Goal: Task Accomplishment & Management: Complete application form

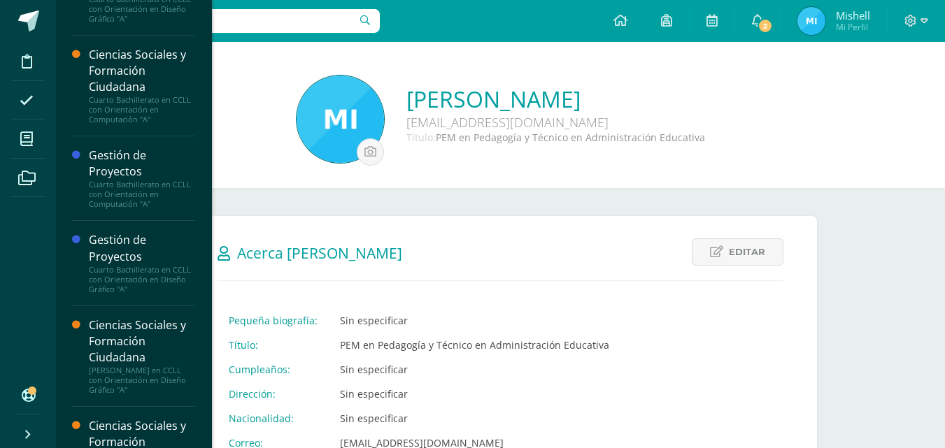
scroll to position [947, 0]
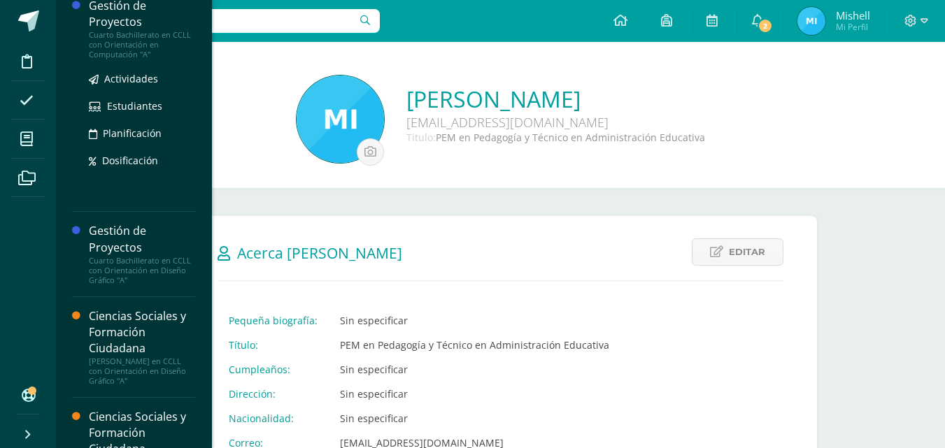
click at [129, 41] on div "Cuarto Bachillerato en CCLL con Orientación en Computación "A"" at bounding box center [142, 44] width 106 height 29
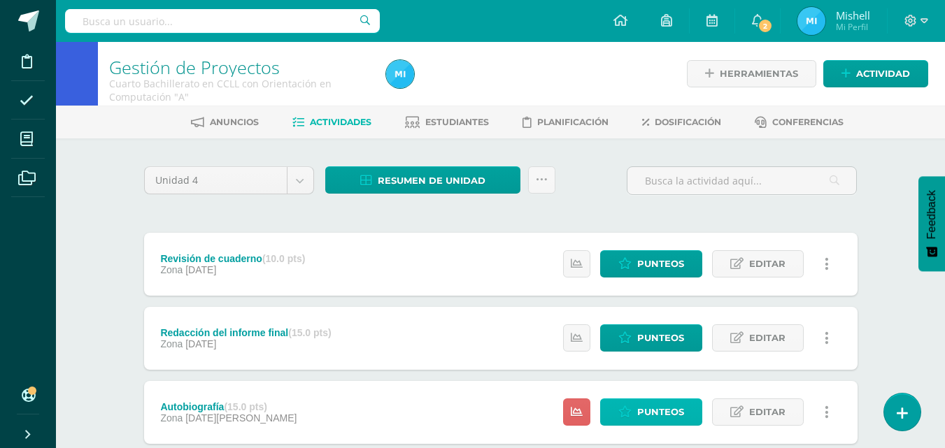
click at [621, 411] on icon at bounding box center [624, 412] width 13 height 12
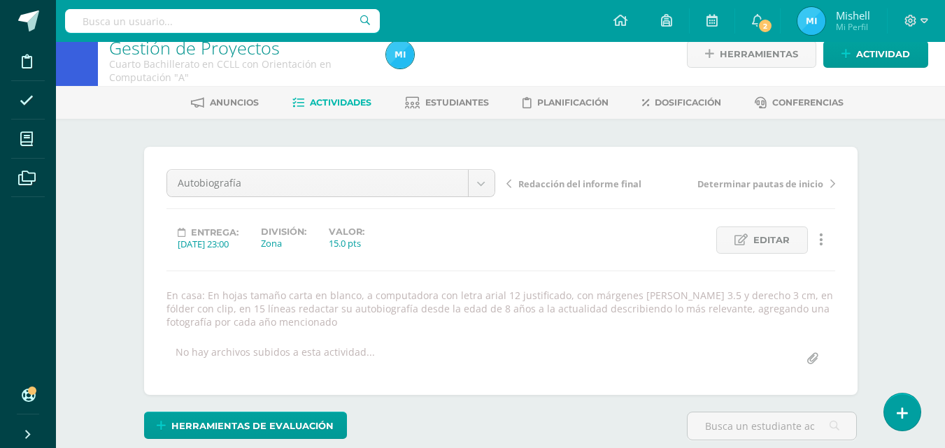
scroll to position [411, 0]
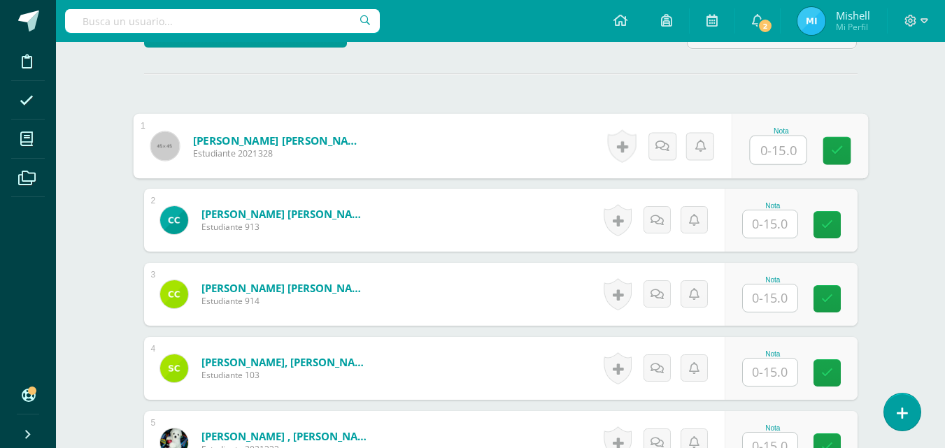
click at [749, 140] on input "text" at bounding box center [777, 150] width 56 height 28
type input "15"
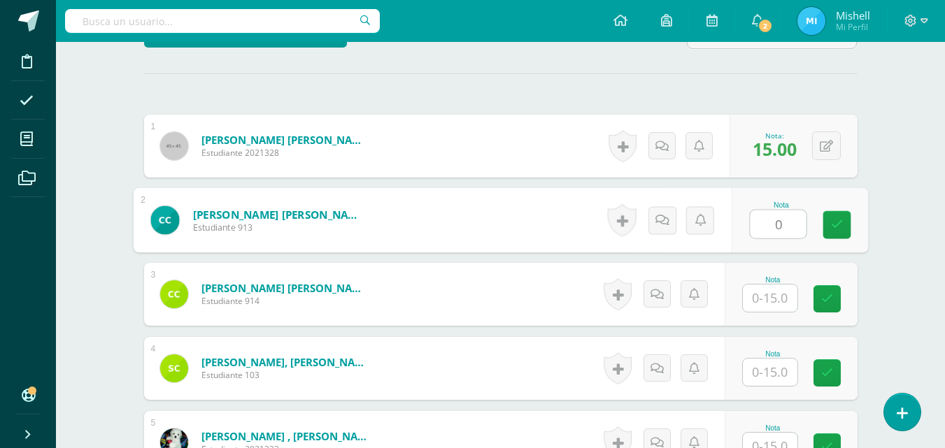
type input "0"
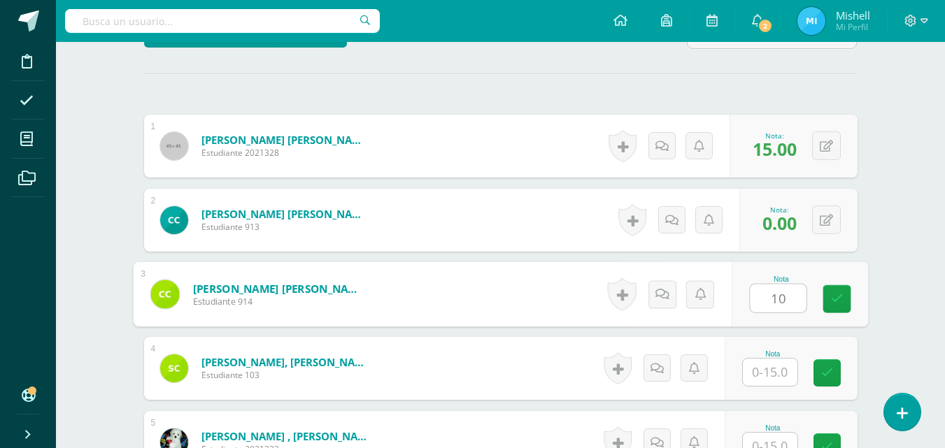
type input "10"
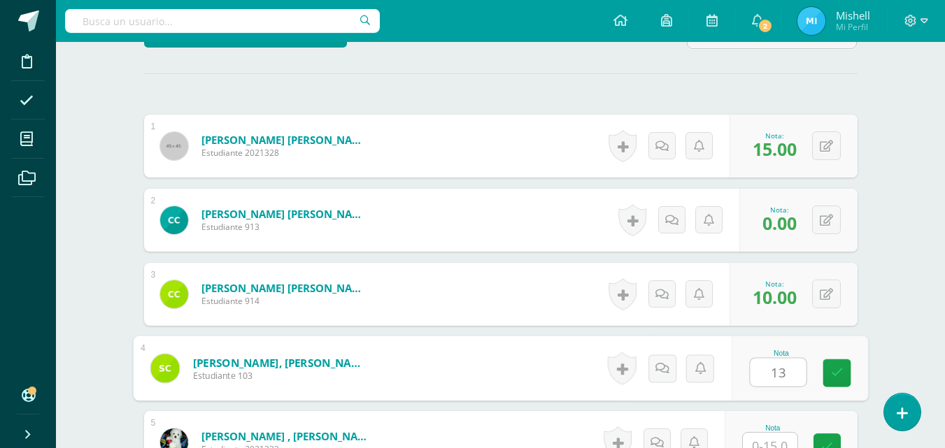
type input "13"
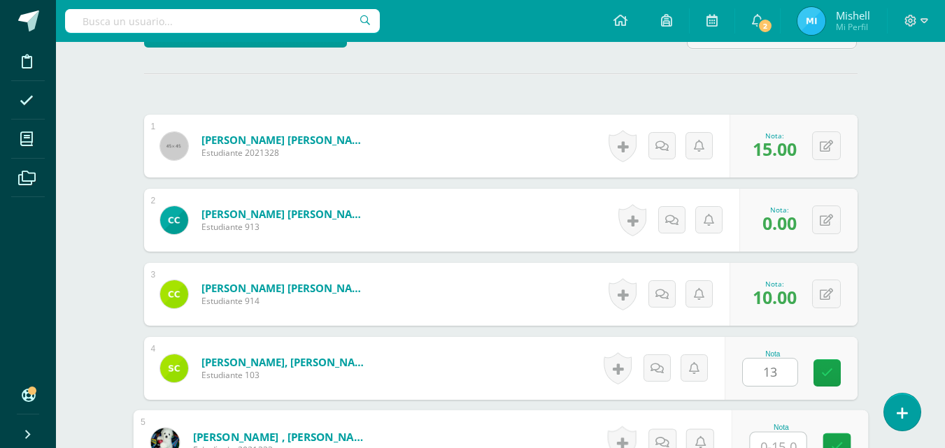
scroll to position [423, 0]
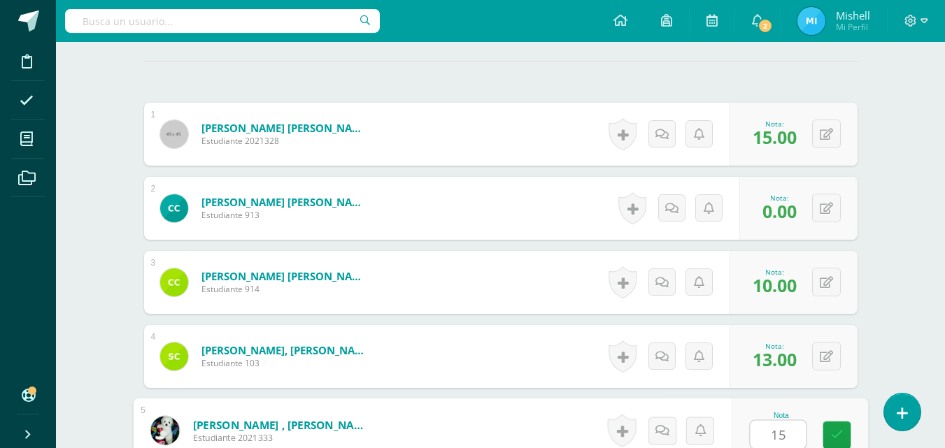
type input "15"
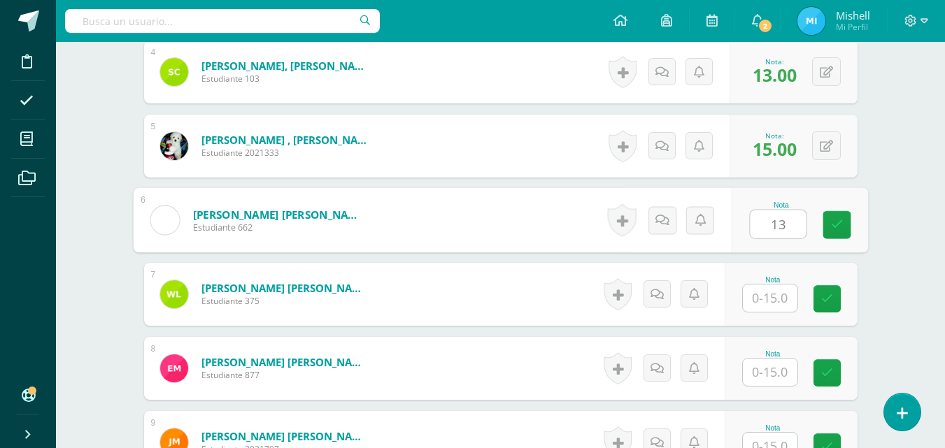
type input "13"
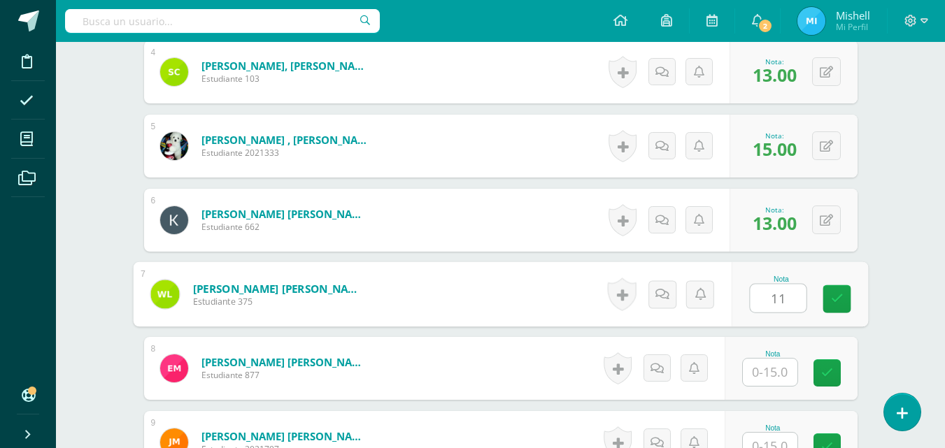
type input "11"
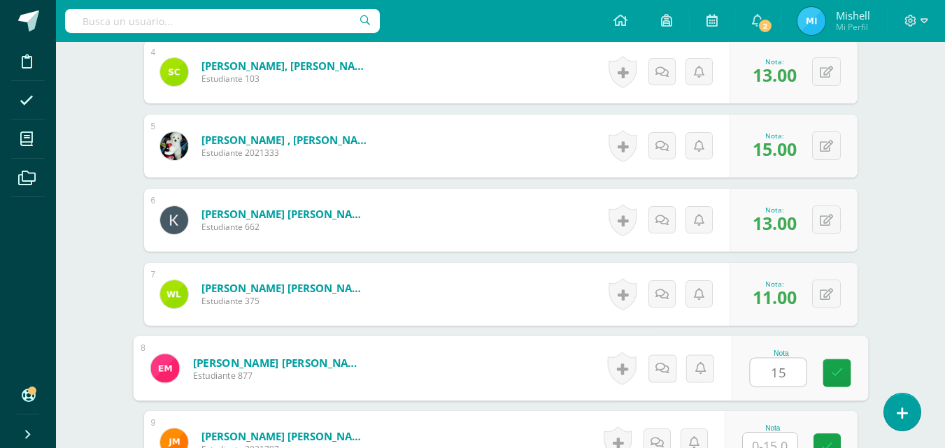
type input "15"
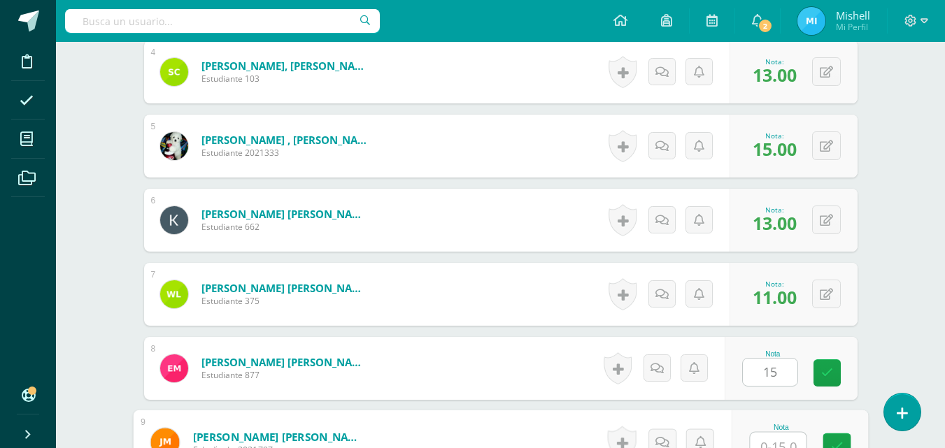
scroll to position [719, 0]
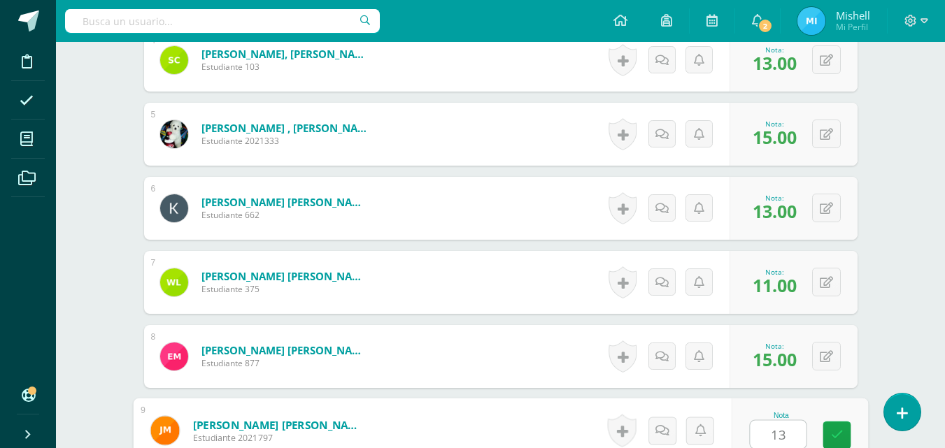
type input "13"
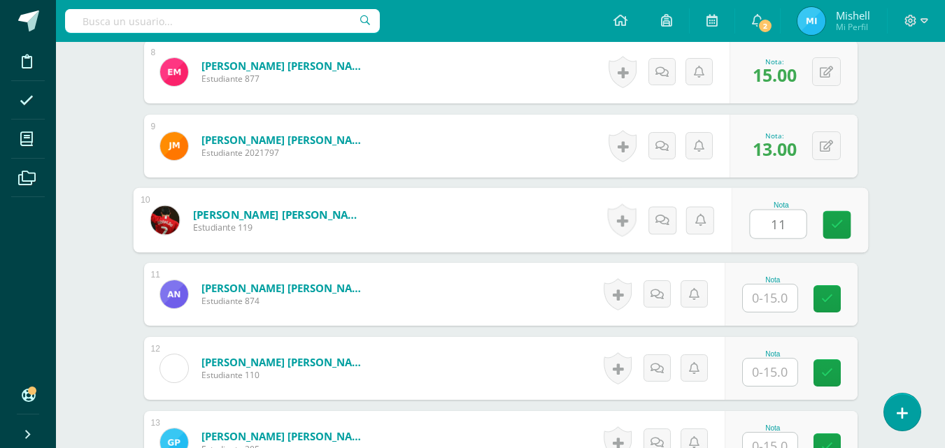
type input "11"
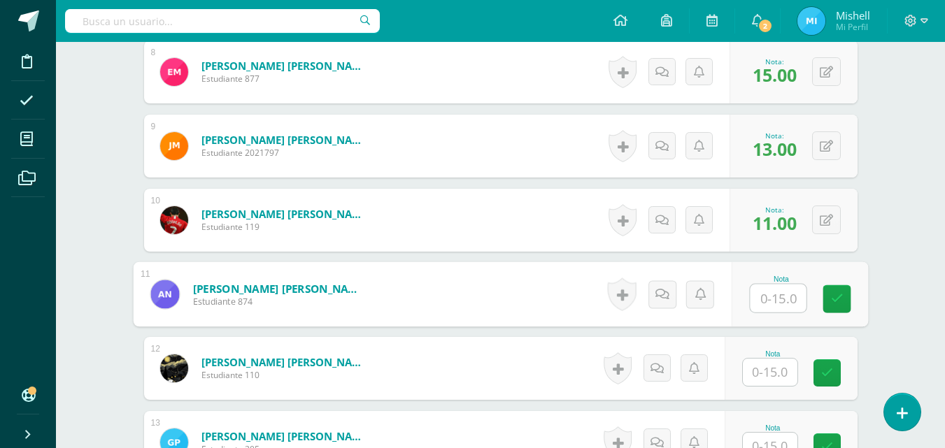
type input "2"
type input "15"
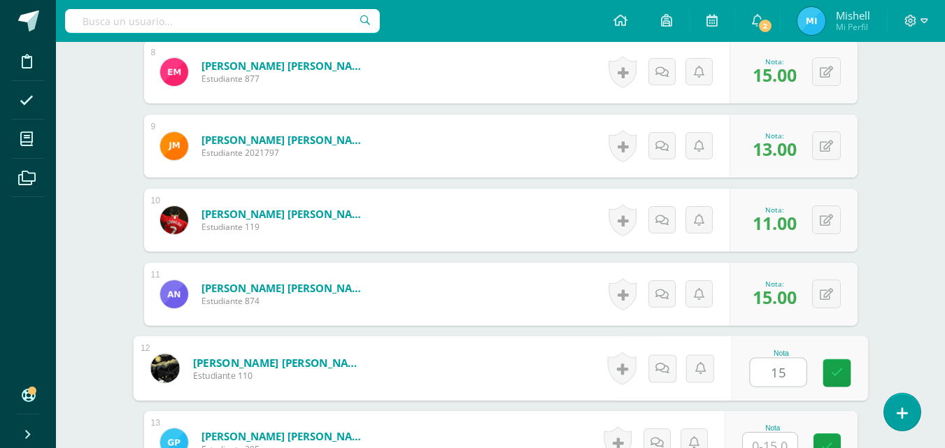
type input "15"
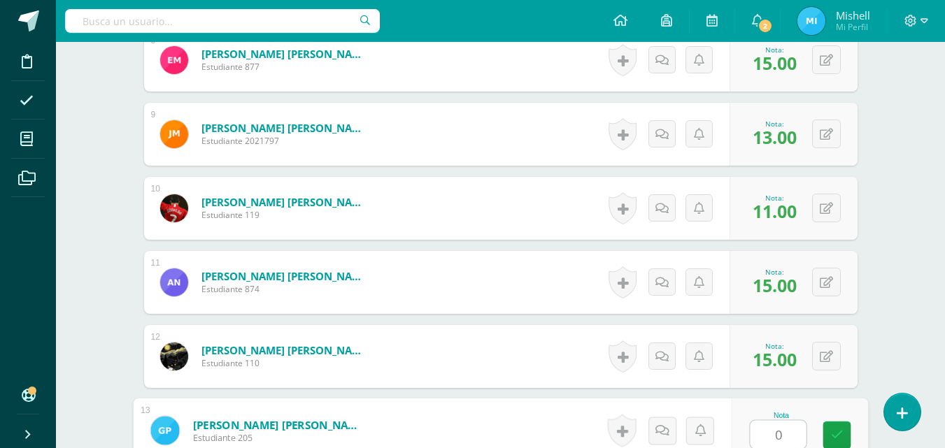
type input "0"
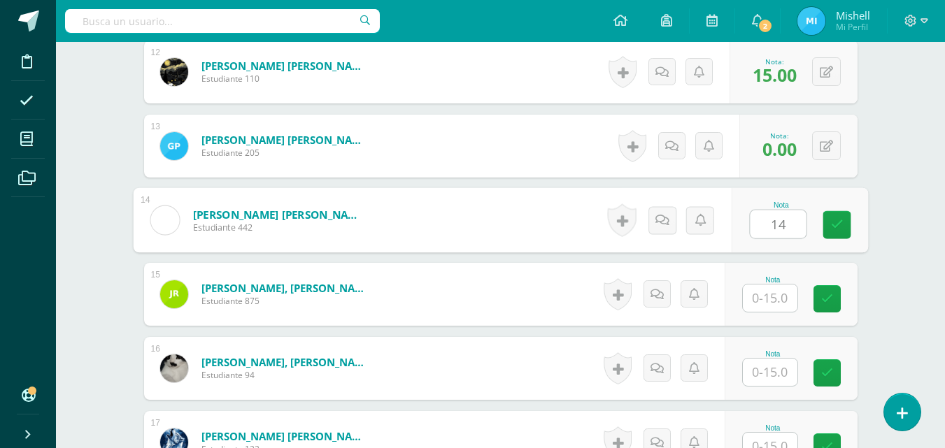
type input "14"
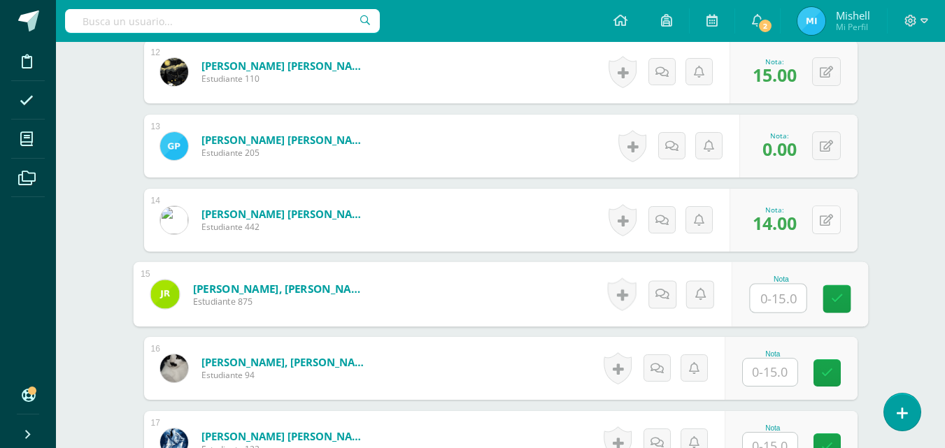
click at [831, 217] on icon at bounding box center [825, 221] width 13 height 12
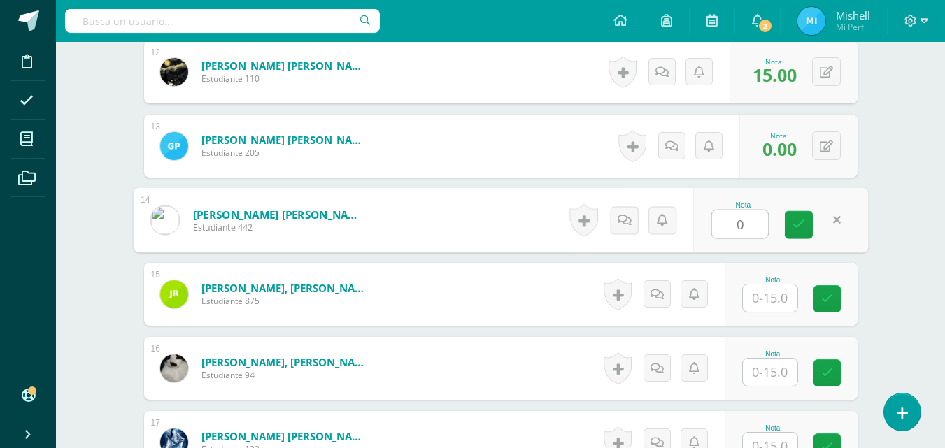
type input "0"
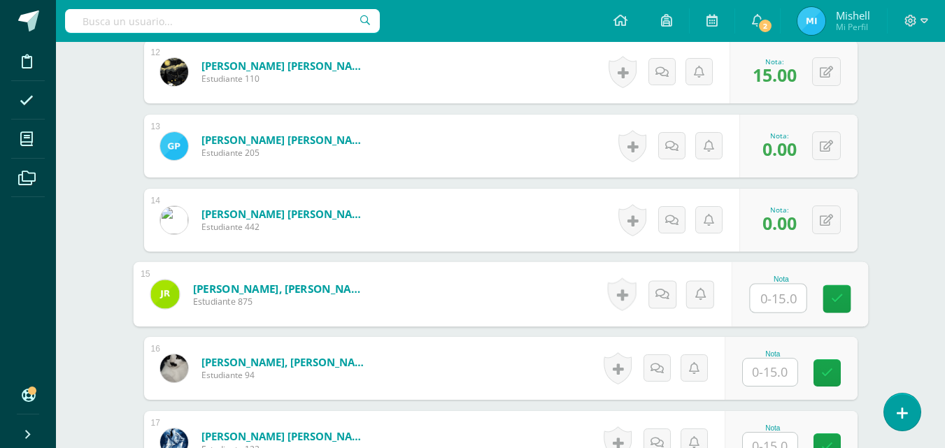
click at [782, 301] on input "text" at bounding box center [777, 299] width 56 height 28
type input "14"
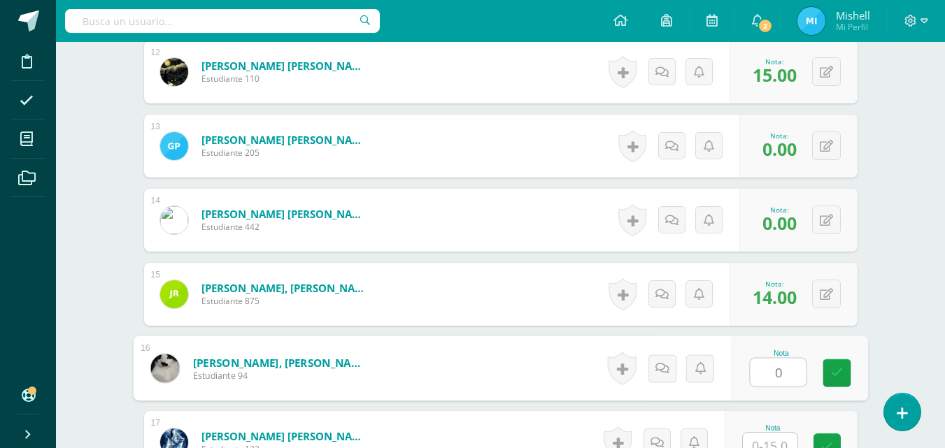
type input "0"
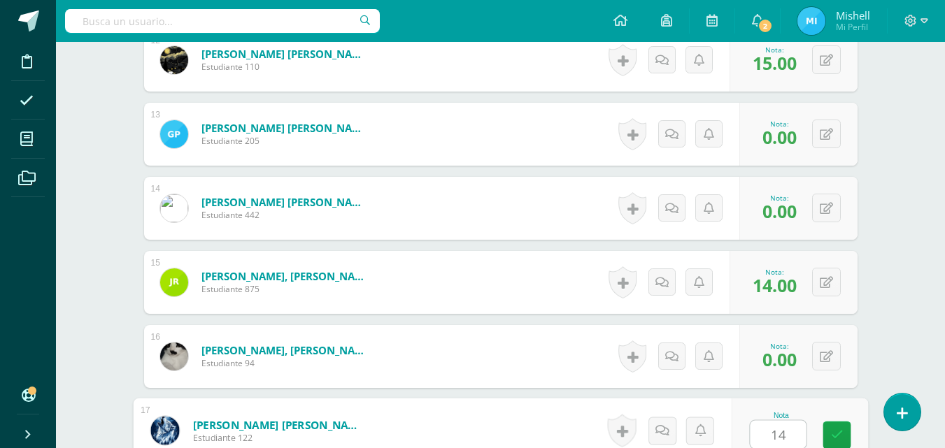
type input "14"
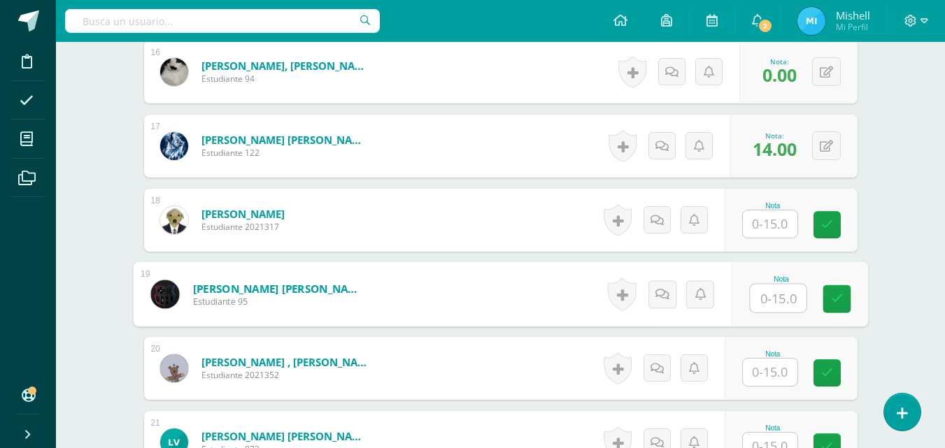
click at [769, 306] on input "text" at bounding box center [777, 299] width 56 height 28
type input "0"
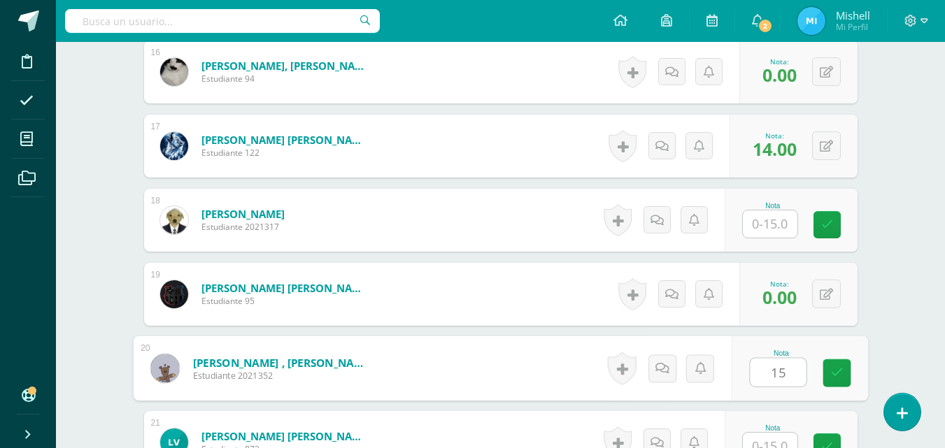
type input "15"
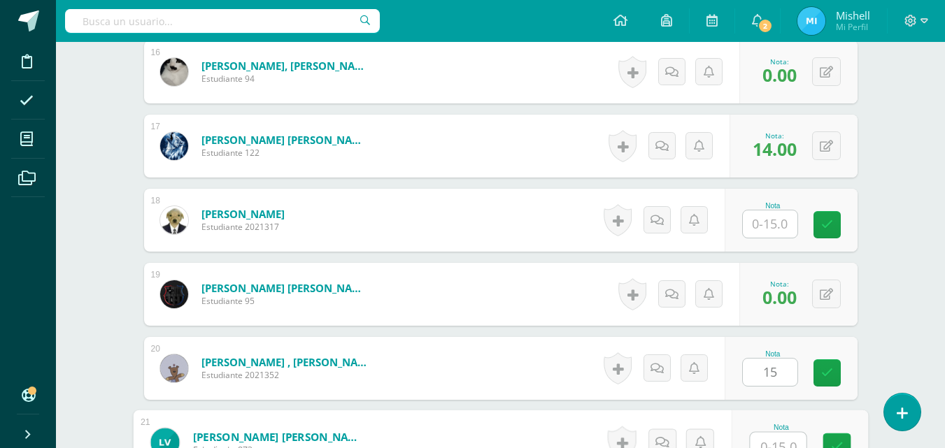
scroll to position [1609, 0]
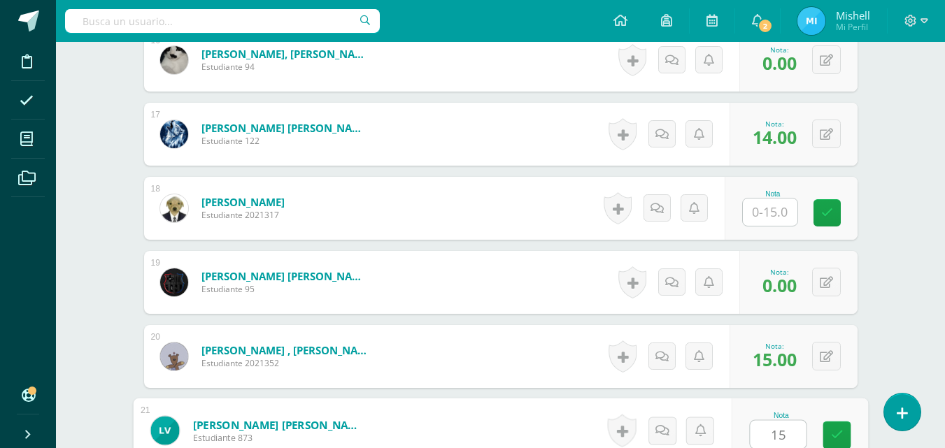
type input "15"
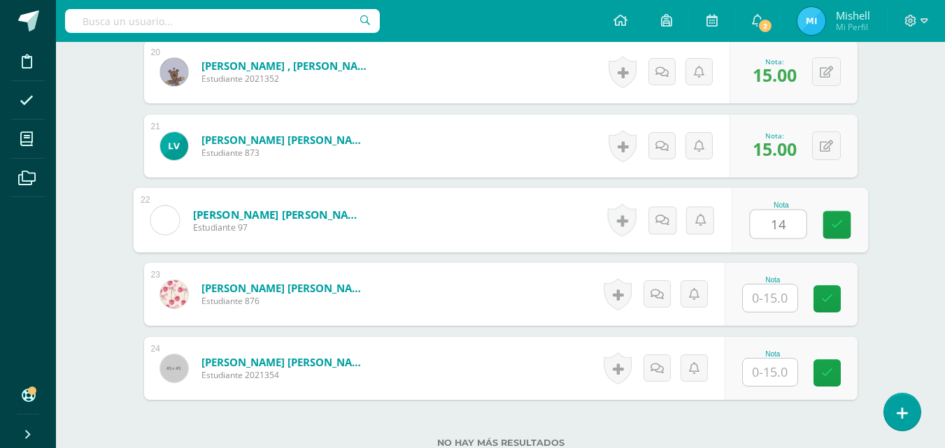
type input "14"
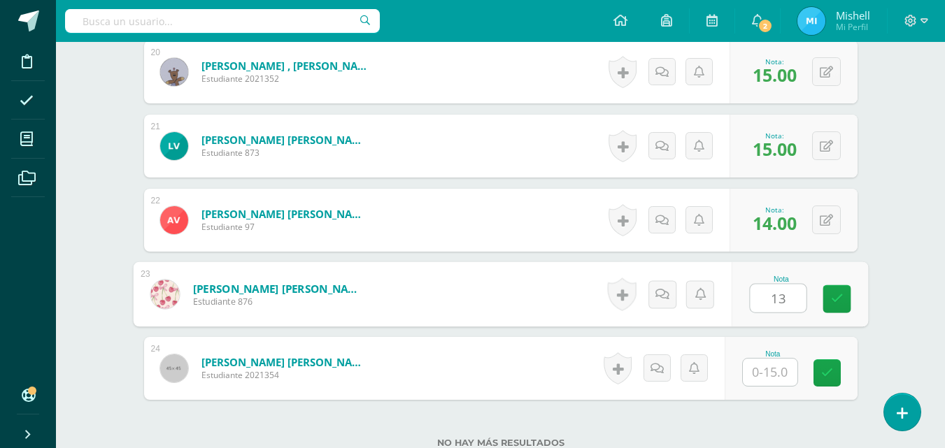
type input "13"
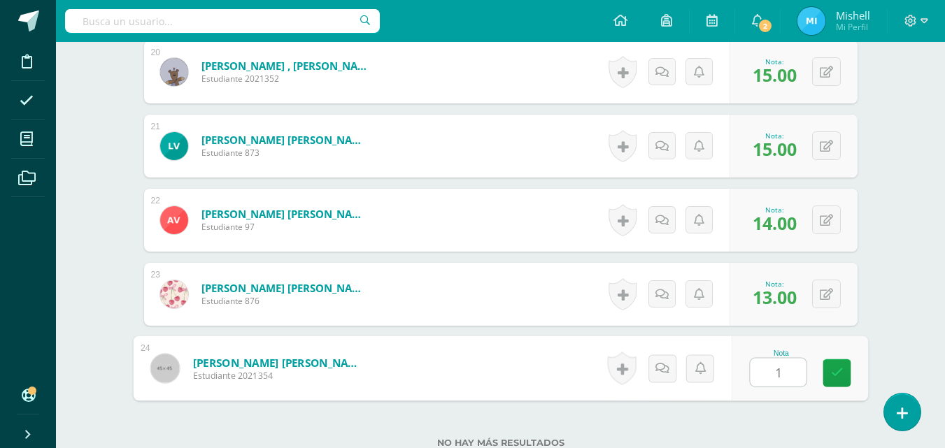
type input "15"
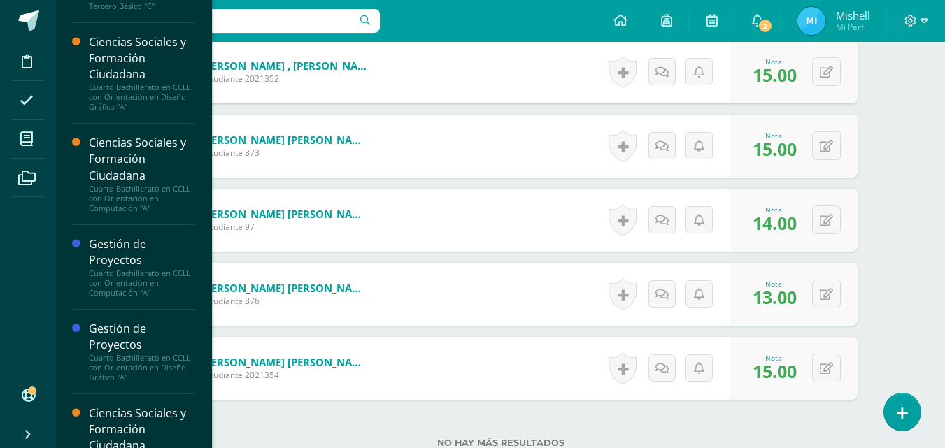
scroll to position [737, 0]
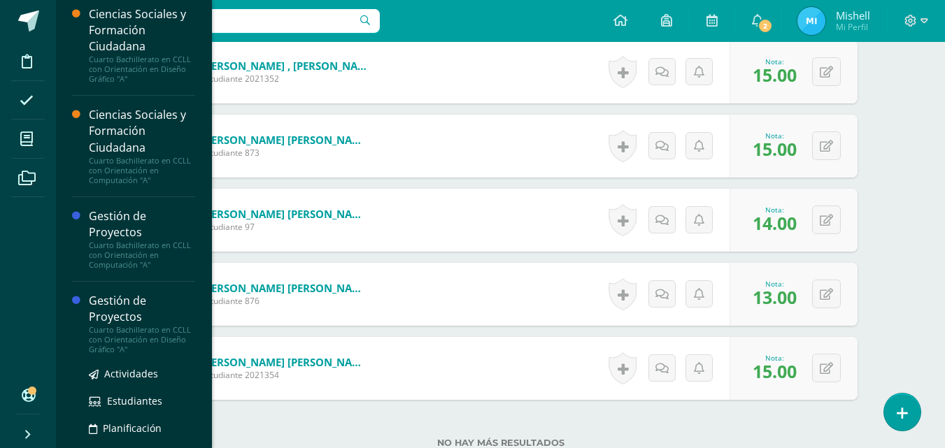
click at [109, 322] on div "Gestión de Proyectos" at bounding box center [142, 309] width 106 height 32
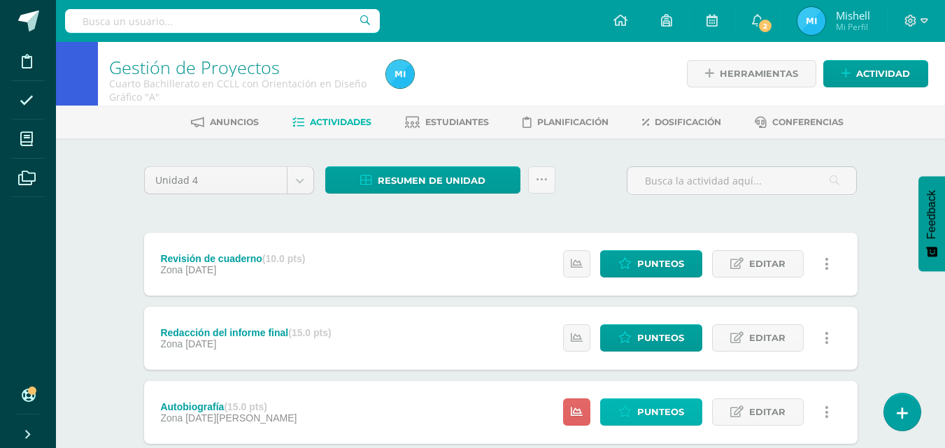
click at [659, 411] on span "Punteos" at bounding box center [660, 412] width 47 height 26
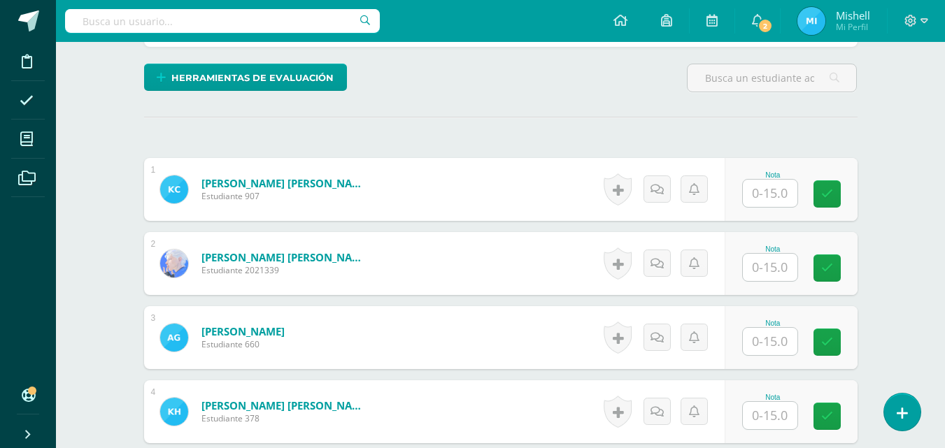
scroll to position [371, 0]
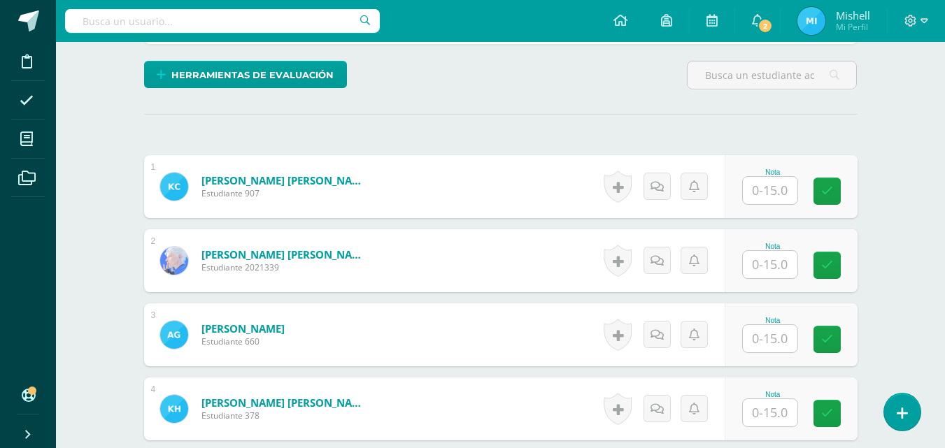
click at [763, 193] on input "text" at bounding box center [769, 190] width 55 height 27
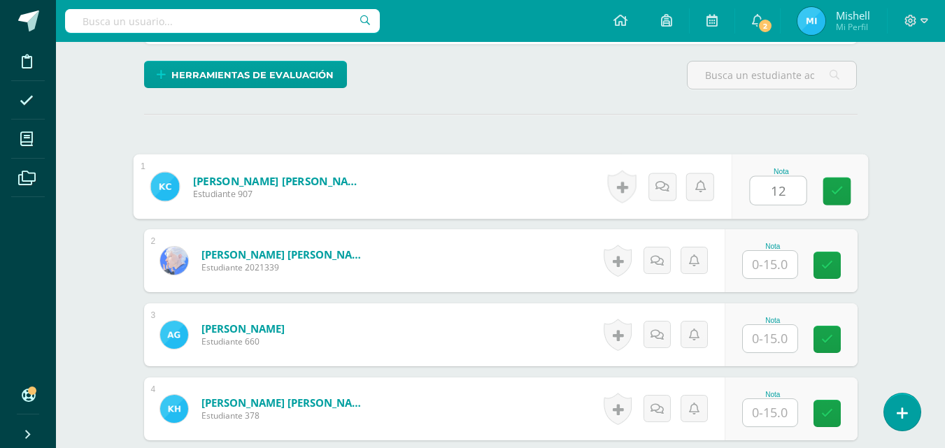
type input "12"
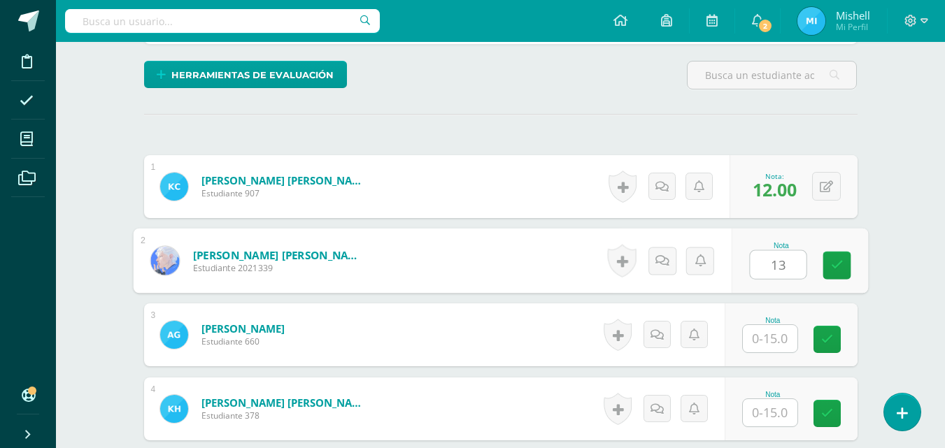
type input "13"
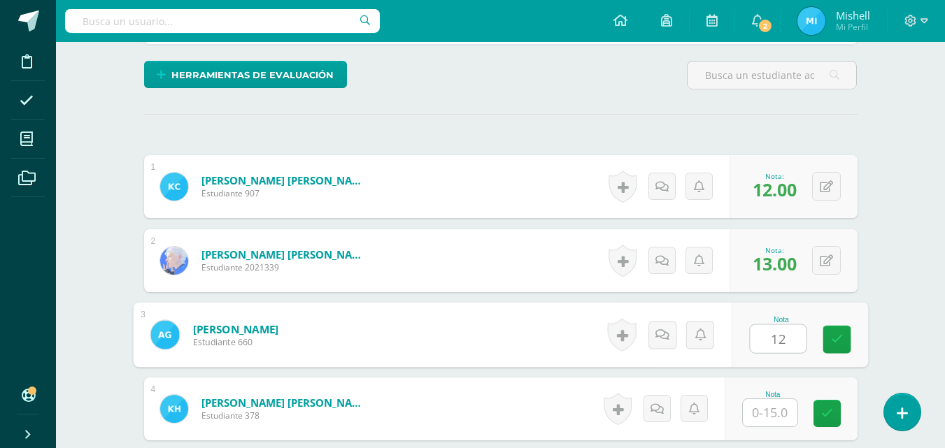
type input "12"
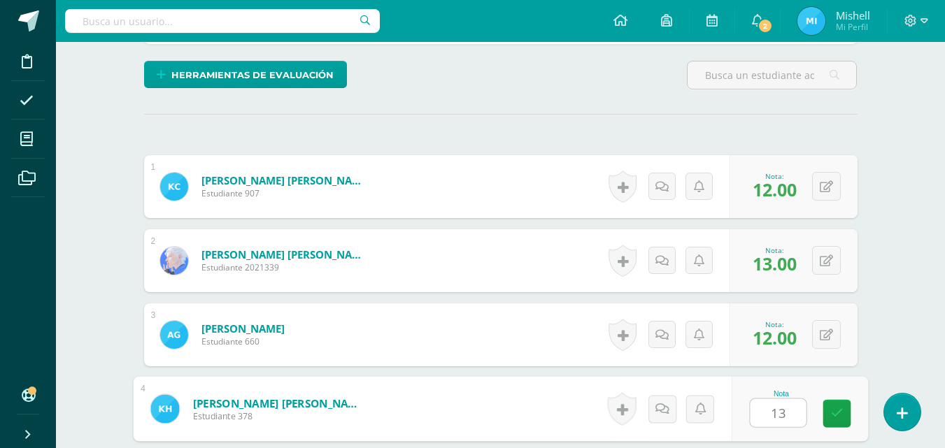
type input "13"
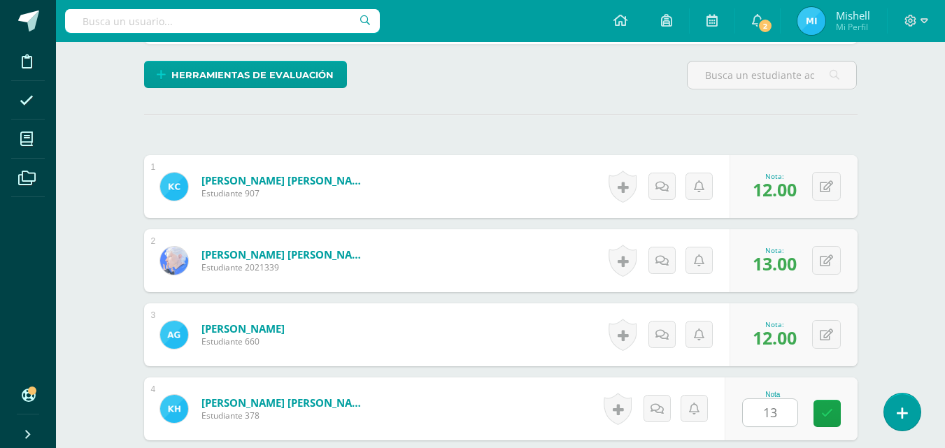
scroll to position [633, 0]
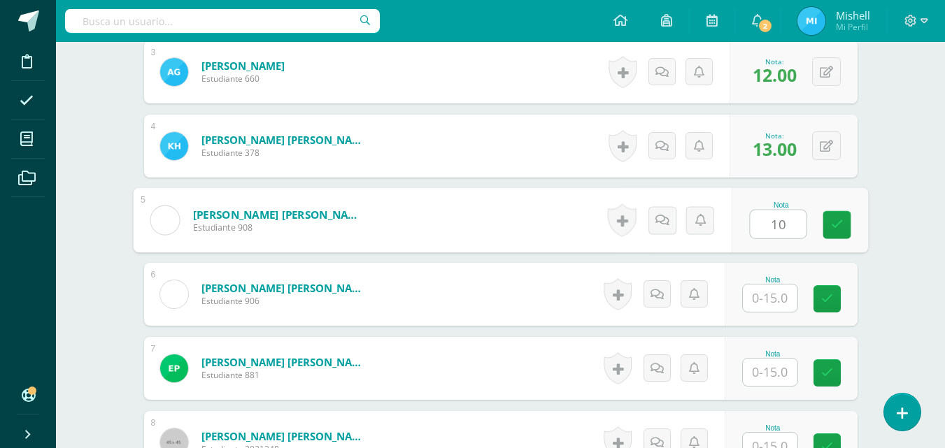
type input "10"
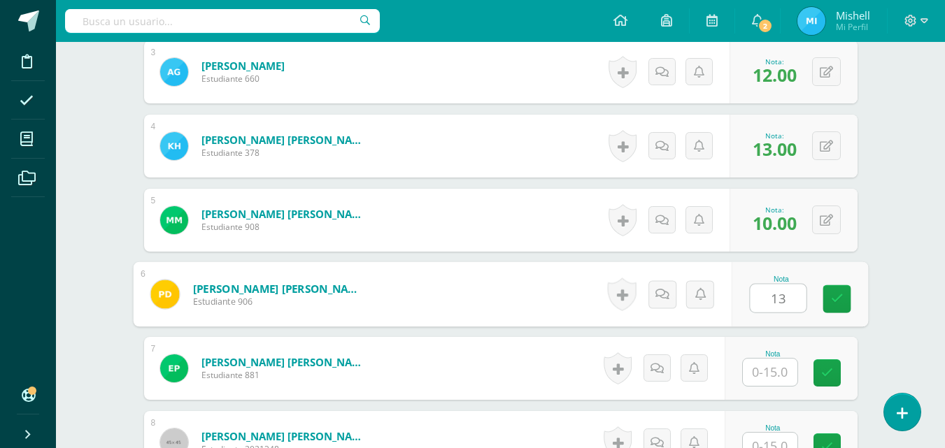
type input "13"
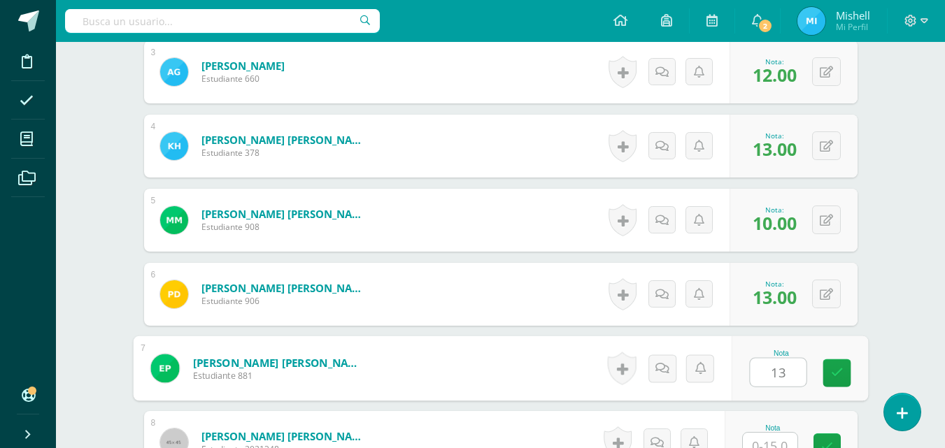
type input "13"
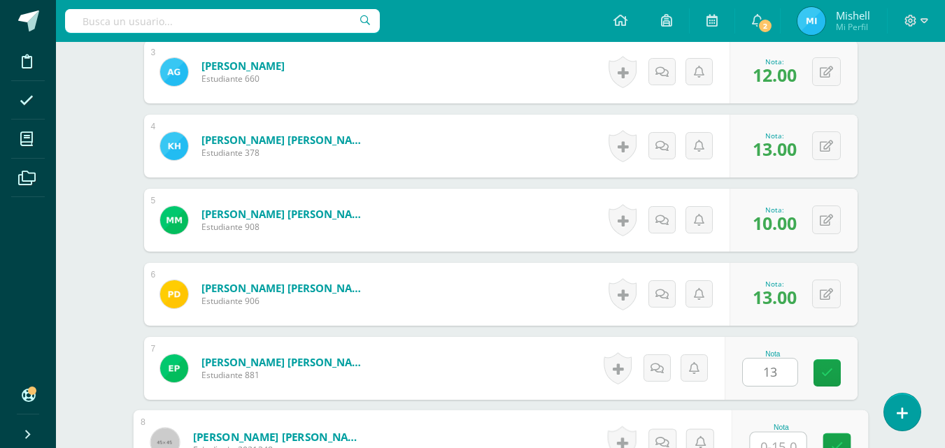
scroll to position [645, 0]
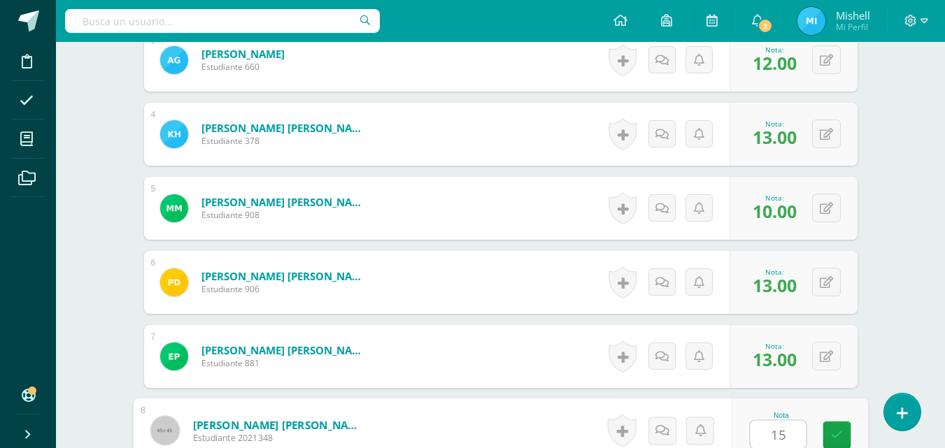
type input "15"
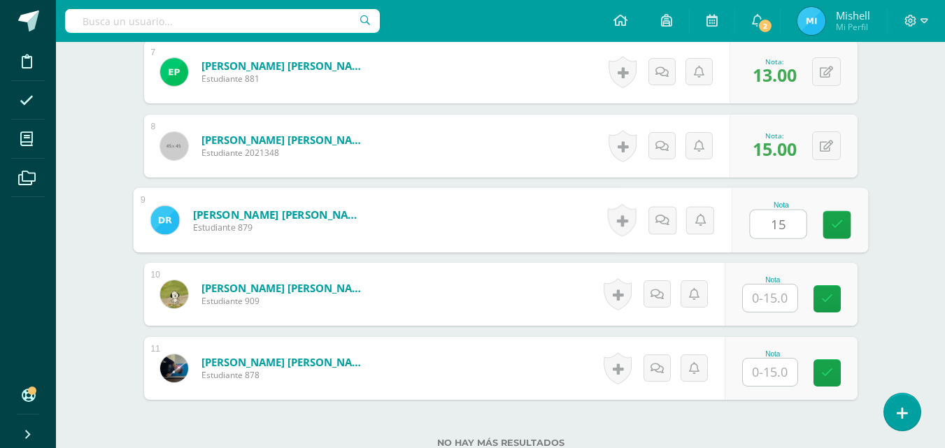
type input "15"
